Goal: Task Accomplishment & Management: Use online tool/utility

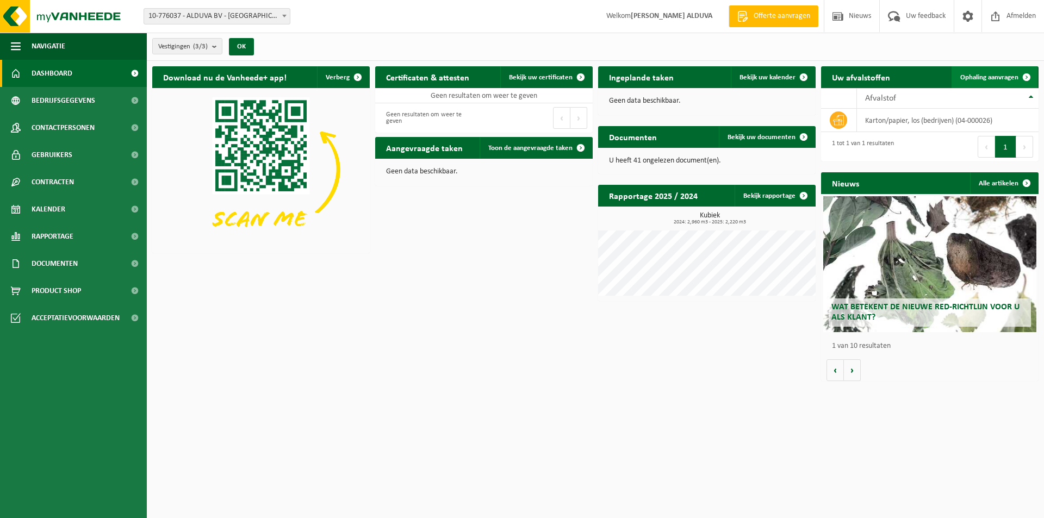
click at [1001, 77] on span "Ophaling aanvragen" at bounding box center [989, 77] width 58 height 7
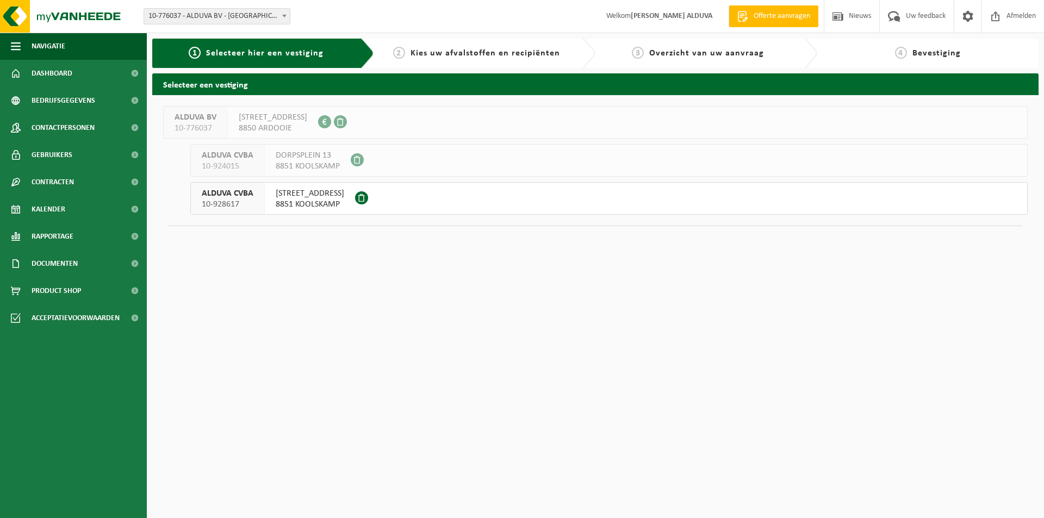
click at [290, 196] on span "TIELTSESTRAAT 12" at bounding box center [310, 193] width 68 height 11
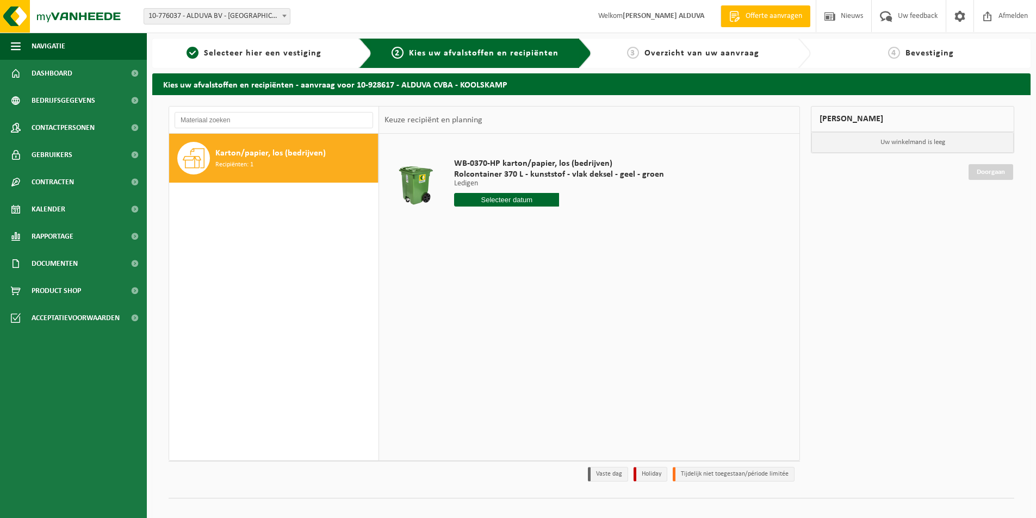
click at [329, 162] on div "Karton/papier, los (bedrijven) Recipiënten: 1" at bounding box center [295, 158] width 160 height 33
click at [513, 195] on input "text" at bounding box center [506, 200] width 105 height 14
click at [510, 203] on input "text" at bounding box center [506, 200] width 105 height 14
click at [482, 200] on input "text" at bounding box center [506, 200] width 105 height 14
click at [502, 199] on input "text" at bounding box center [506, 200] width 105 height 14
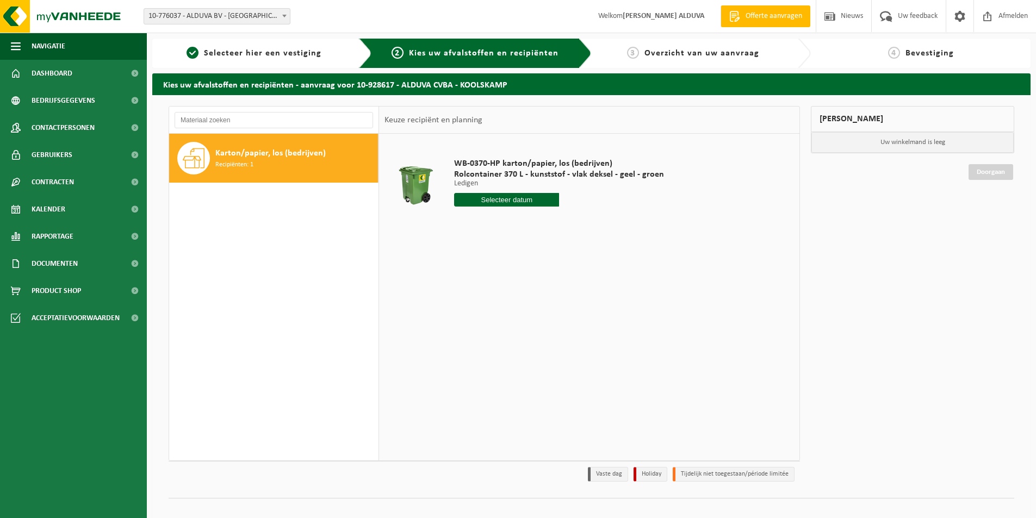
click at [311, 155] on span "Karton/papier, los (bedrijven)" at bounding box center [270, 153] width 110 height 13
click at [488, 198] on input "text" at bounding box center [506, 200] width 105 height 14
click at [465, 298] on div "13" at bounding box center [463, 296] width 19 height 17
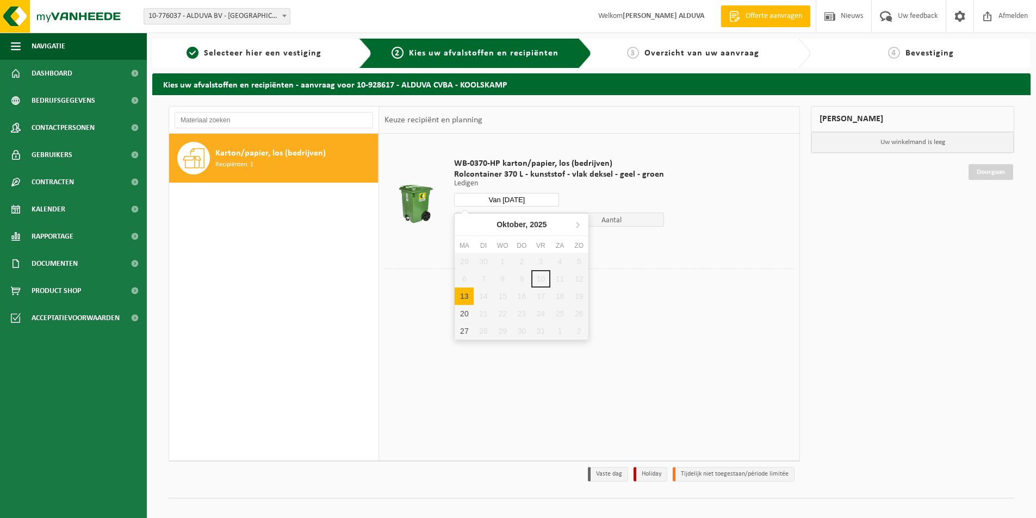
click at [505, 197] on input "Van 2025-10-13" at bounding box center [506, 200] width 105 height 14
click at [467, 315] on div "20" at bounding box center [463, 313] width 19 height 17
type input "Van 2025-10-20"
click at [476, 241] on button "In winkelmand" at bounding box center [485, 240] width 60 height 17
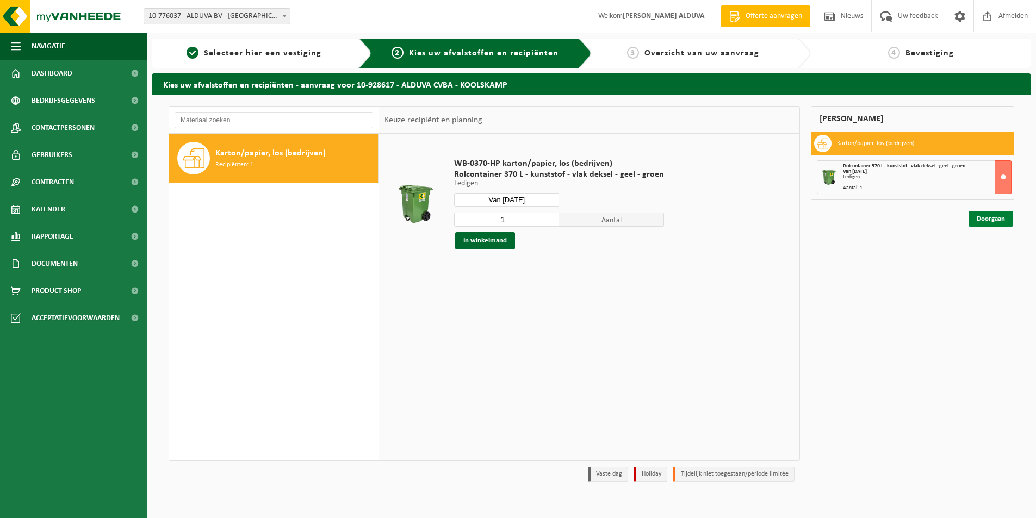
click at [990, 224] on link "Doorgaan" at bounding box center [990, 219] width 45 height 16
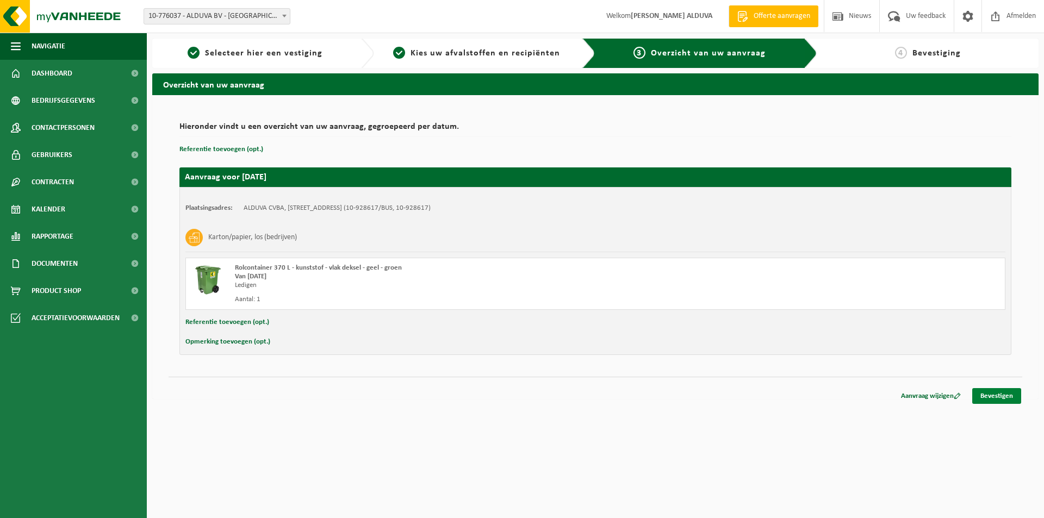
click at [992, 395] on link "Bevestigen" at bounding box center [996, 396] width 49 height 16
